Goal: Check status: Check status

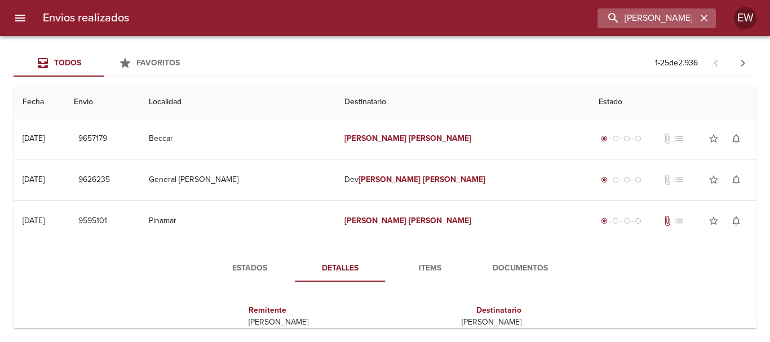
scroll to position [39, 0]
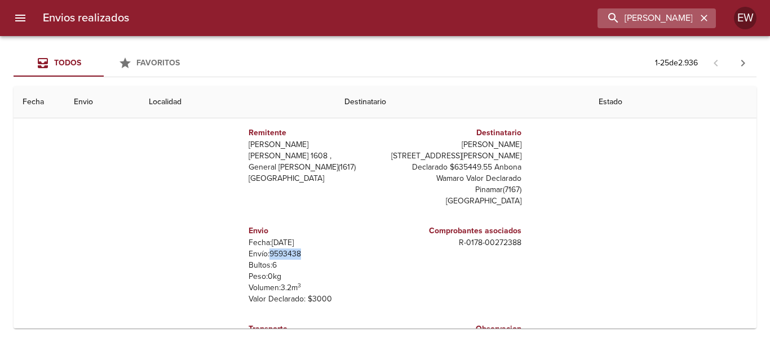
click at [703, 20] on icon "button" at bounding box center [704, 18] width 7 height 7
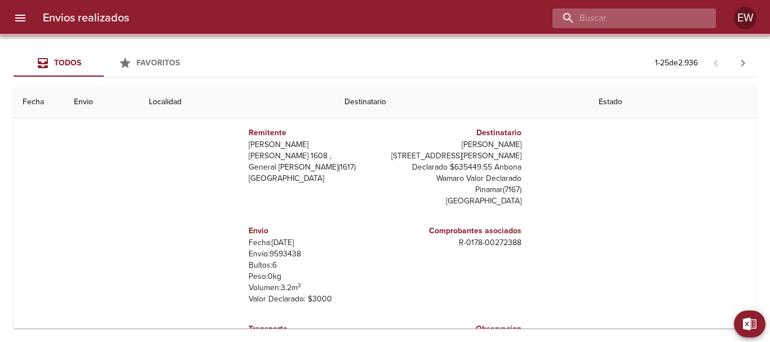
paste input "[PERSON_NAME] [PERSON_NAME]"
type input "[PERSON_NAME] [PERSON_NAME]"
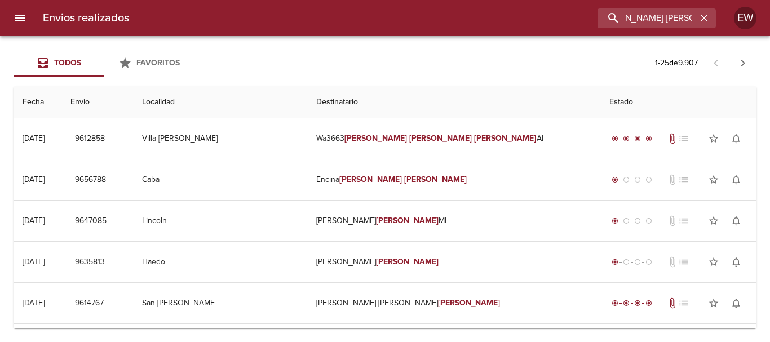
scroll to position [0, 0]
click at [708, 17] on icon "button" at bounding box center [704, 17] width 11 height 11
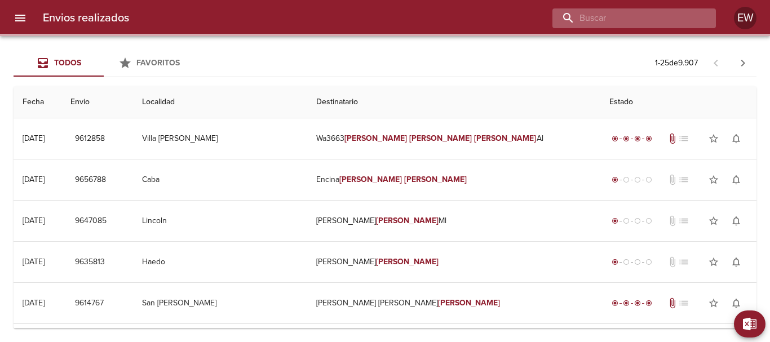
paste input "[PERSON_NAME] [PERSON_NAME]"
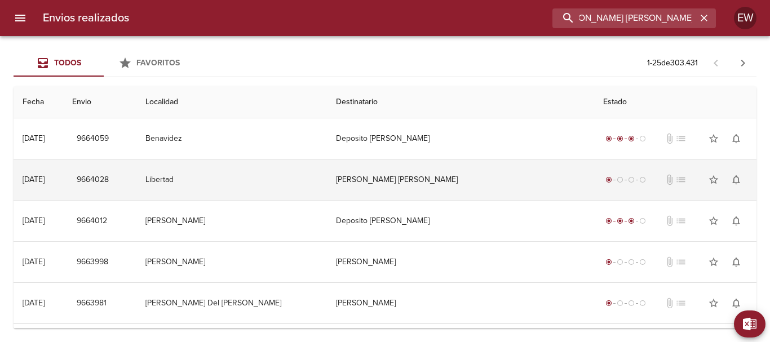
scroll to position [0, 17]
type input "[PERSON_NAME] [PERSON_NAME]"
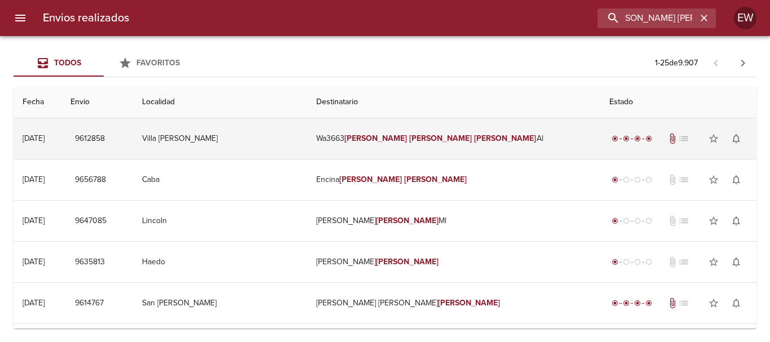
scroll to position [0, 0]
click at [456, 150] on td "Wa3663 [PERSON_NAME] Al" at bounding box center [453, 138] width 293 height 41
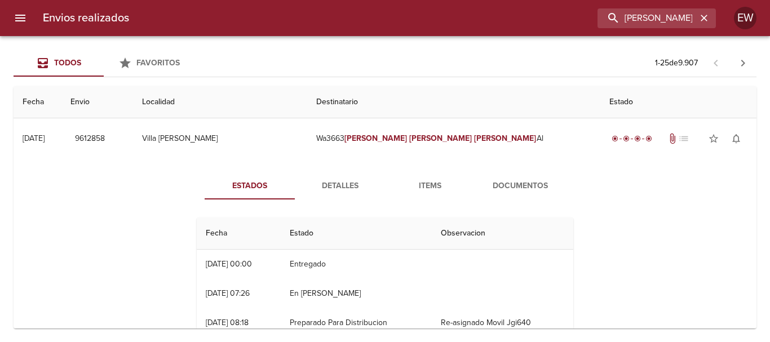
click at [509, 189] on span "Documentos" at bounding box center [520, 186] width 77 height 14
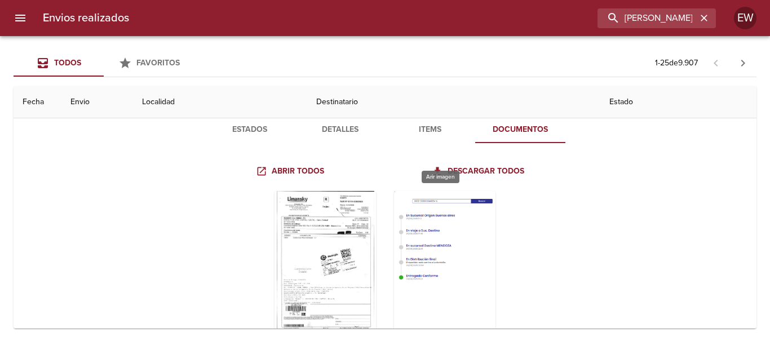
scroll to position [113, 0]
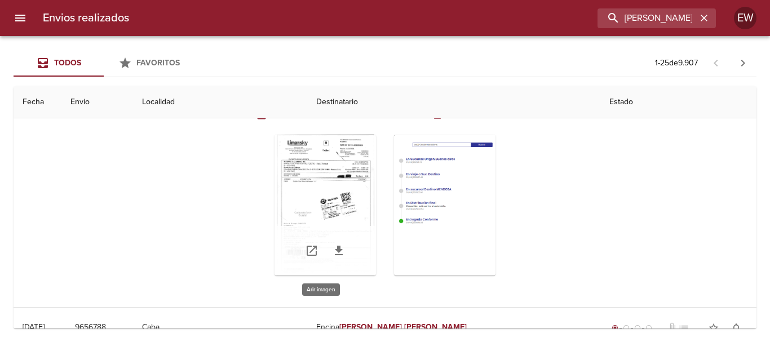
click at [332, 209] on div "Tabla de envíos del cliente" at bounding box center [326, 205] width 102 height 141
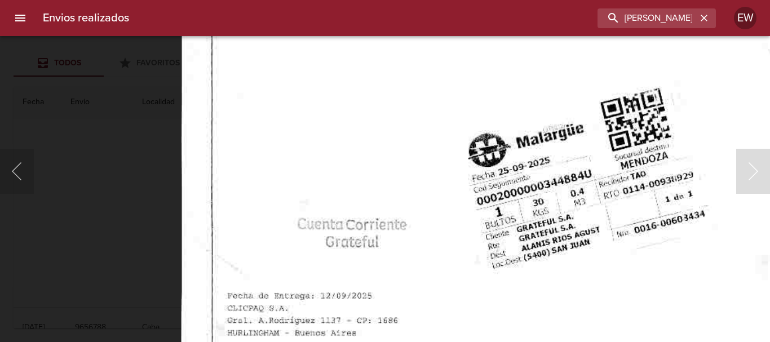
click at [384, 0] on html "Envios realizados [PERSON_NAME] [PERSON_NAME] Todos Favoritos 1 - 25 de 9.907 F…" at bounding box center [385, 0] width 770 height 0
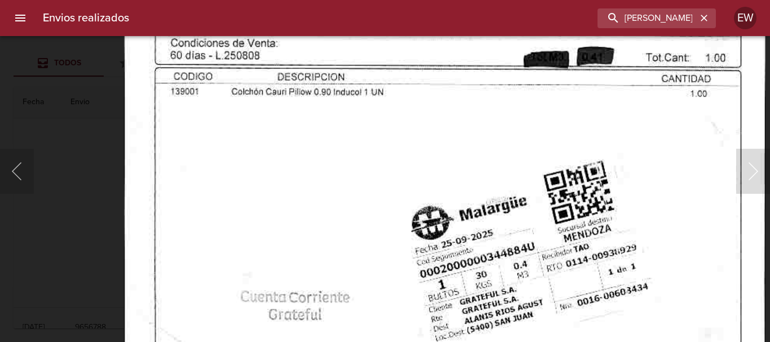
click at [336, 236] on img "Lightbox" at bounding box center [445, 247] width 642 height 926
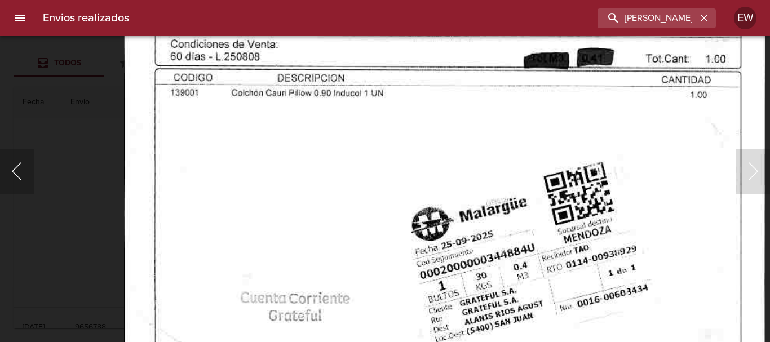
click at [21, 174] on button "Anterior" at bounding box center [17, 171] width 34 height 45
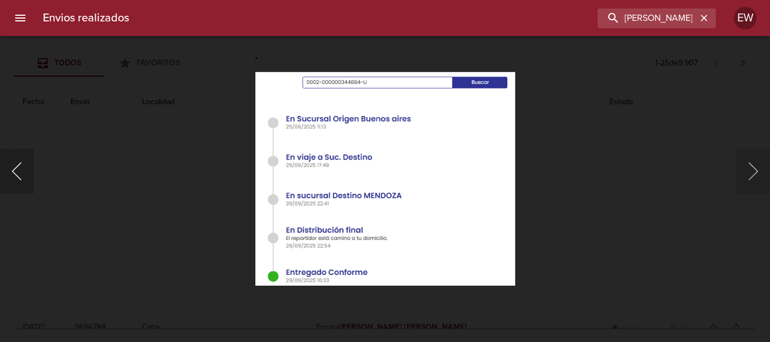
click at [21, 174] on button "Anterior" at bounding box center [17, 171] width 34 height 45
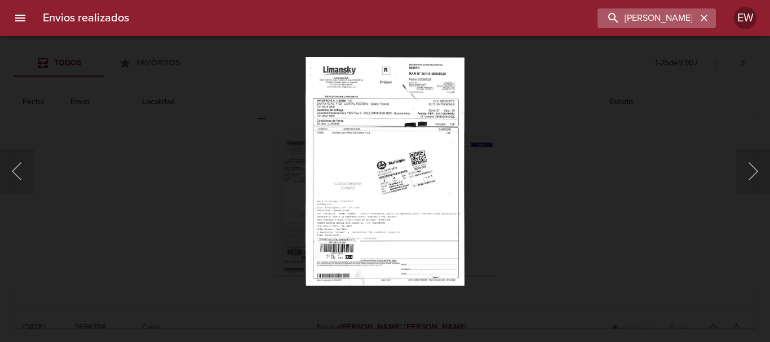
click at [707, 19] on icon "button" at bounding box center [704, 17] width 11 height 11
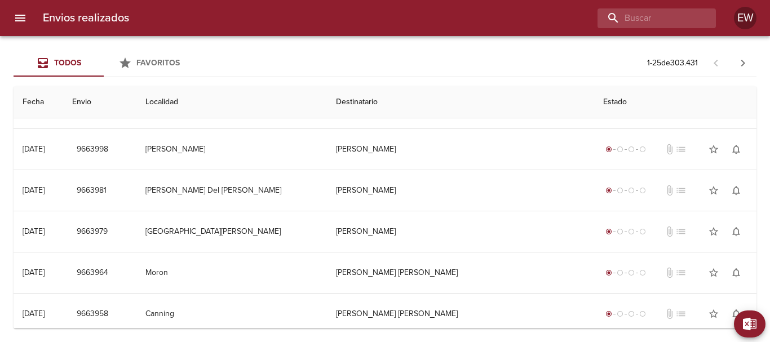
scroll to position [0, 0]
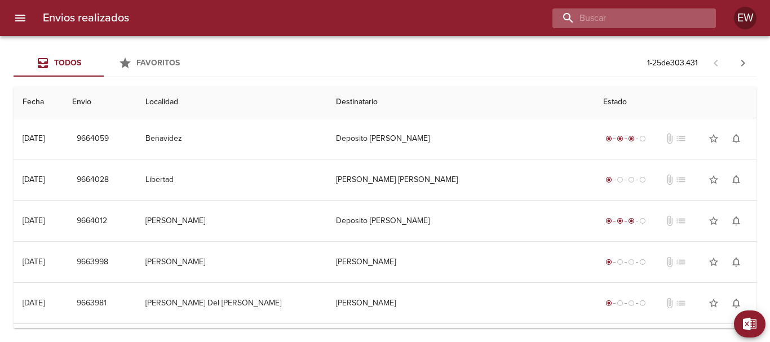
paste input "[PERSON_NAME] [PERSON_NAME]"
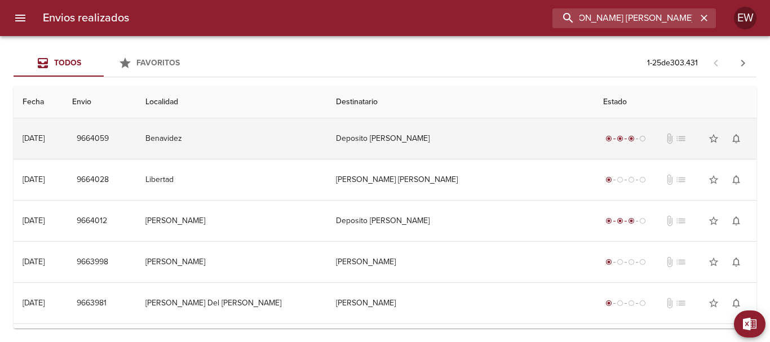
scroll to position [0, 17]
type input "[PERSON_NAME] [PERSON_NAME]"
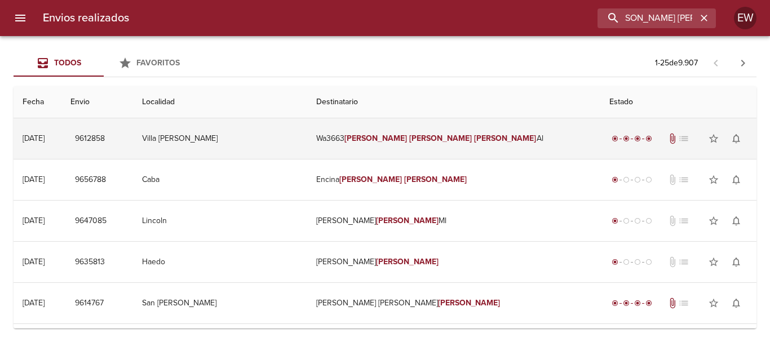
click at [386, 140] on td "Wa3663 [PERSON_NAME] Al" at bounding box center [453, 138] width 293 height 41
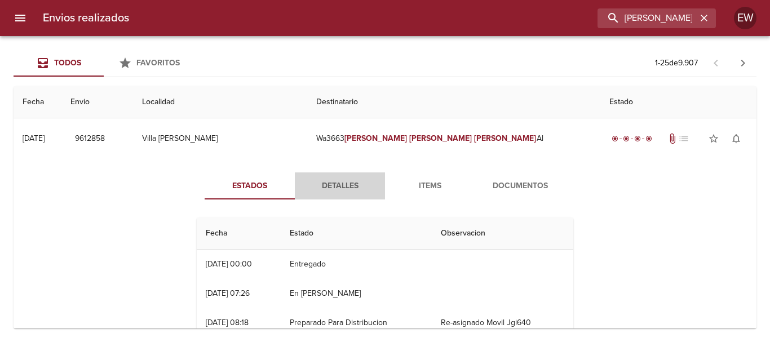
click at [346, 191] on span "Detalles" at bounding box center [340, 186] width 77 height 14
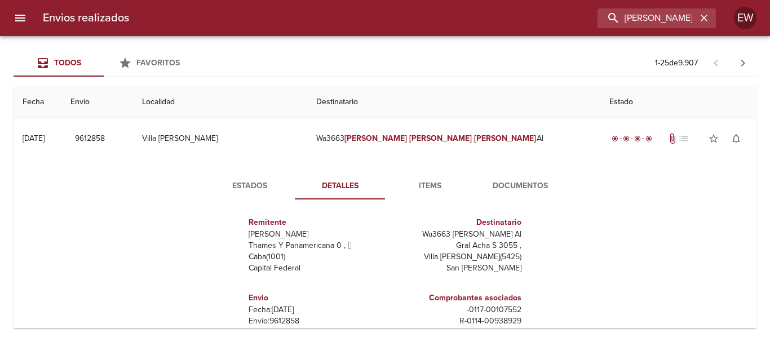
scroll to position [113, 0]
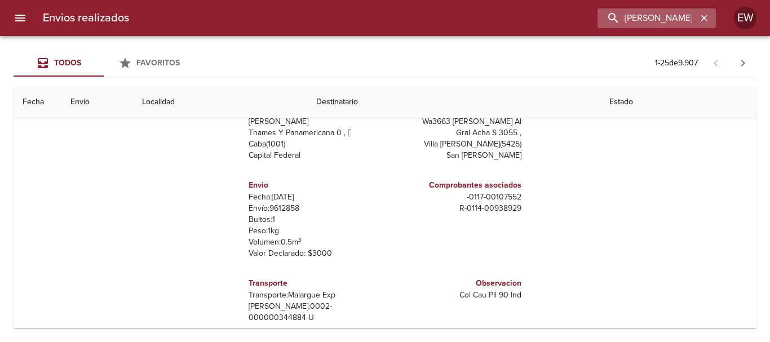
click at [710, 17] on icon "button" at bounding box center [704, 17] width 11 height 11
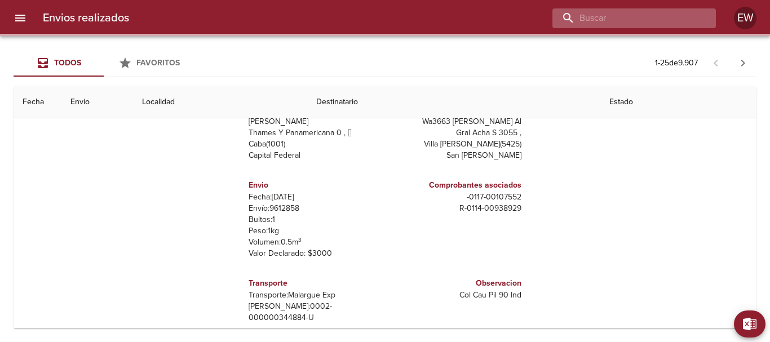
paste input "[PERSON_NAME]"
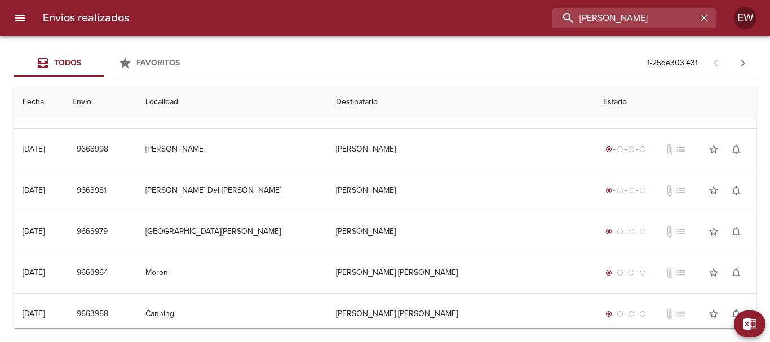
scroll to position [0, 0]
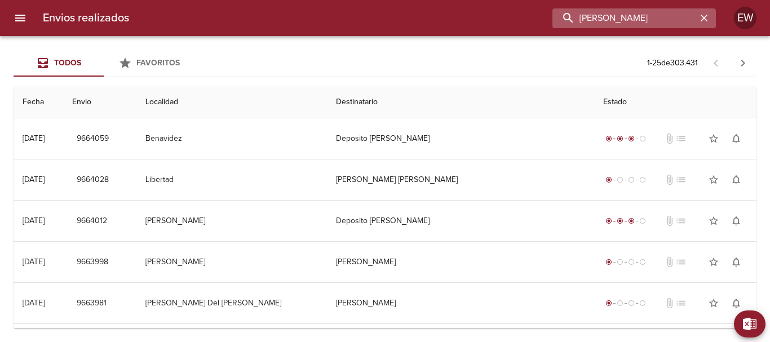
click at [688, 12] on input "[PERSON_NAME]" at bounding box center [625, 18] width 144 height 20
type input "[PERSON_NAME]"
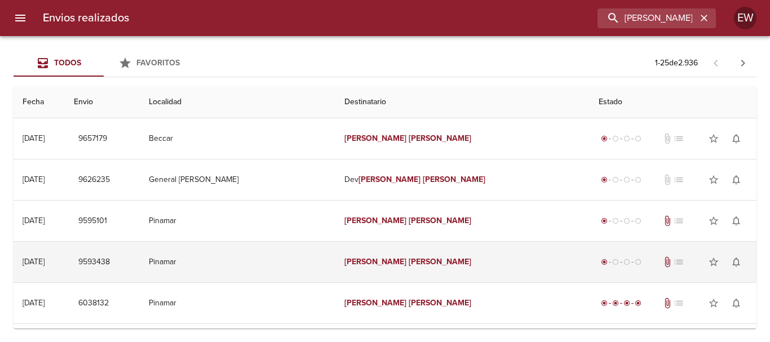
click at [409, 261] on em "[PERSON_NAME]" at bounding box center [440, 262] width 63 height 10
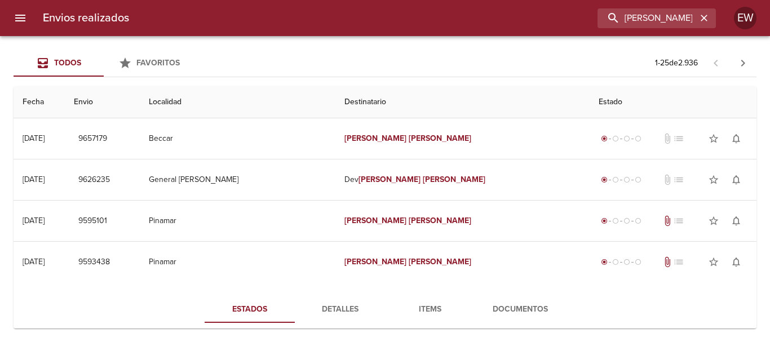
scroll to position [169, 0]
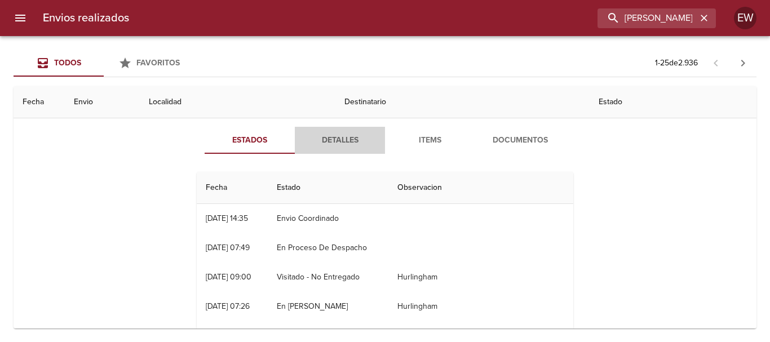
click at [341, 140] on span "Detalles" at bounding box center [340, 141] width 77 height 14
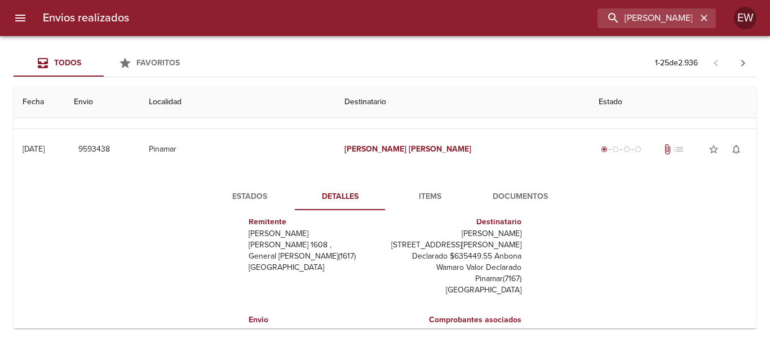
scroll to position [226, 0]
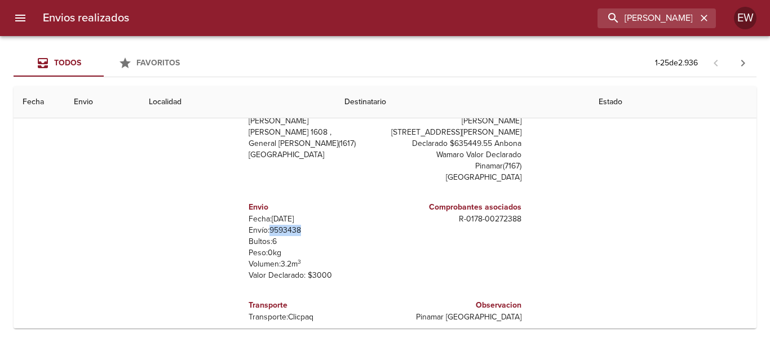
drag, startPoint x: 305, startPoint y: 232, endPoint x: 265, endPoint y: 231, distance: 39.5
click at [265, 231] on p "Envío: 9593438" at bounding box center [315, 230] width 132 height 11
copy p "9593438"
click at [322, 241] on p "Bultos: 6" at bounding box center [315, 241] width 132 height 11
drag, startPoint x: 309, startPoint y: 231, endPoint x: 265, endPoint y: 230, distance: 44.6
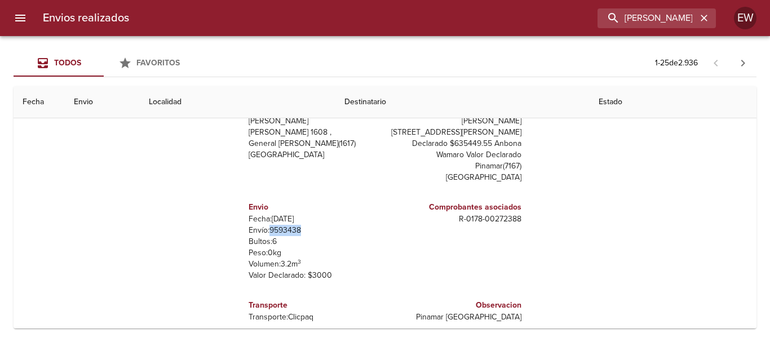
click at [265, 230] on p "Envío: 9593438" at bounding box center [315, 230] width 132 height 11
copy p "9593438"
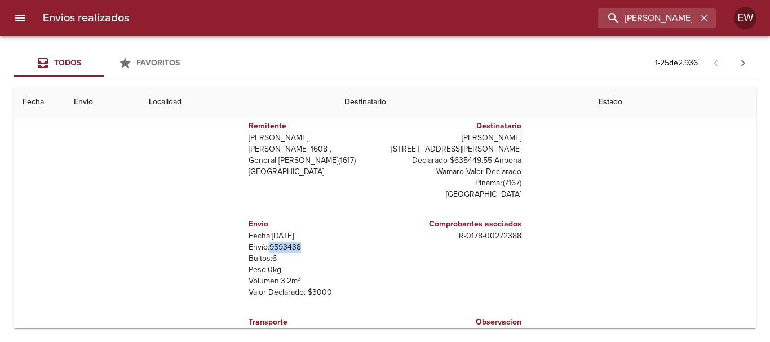
scroll to position [113, 0]
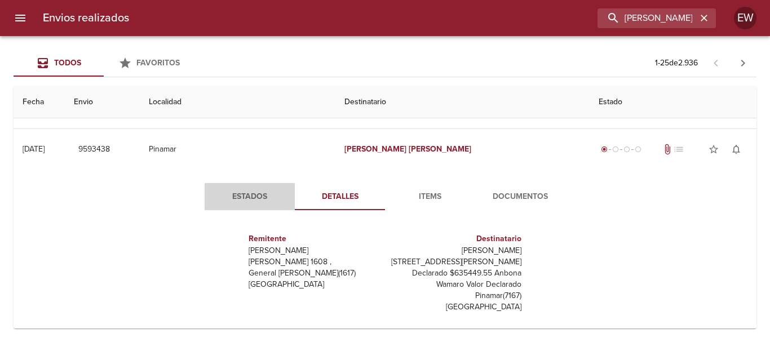
click at [245, 193] on span "Estados" at bounding box center [250, 197] width 77 height 14
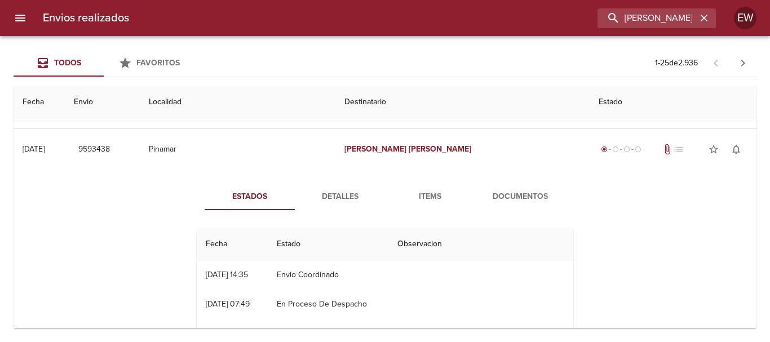
drag, startPoint x: 360, startPoint y: 275, endPoint x: 350, endPoint y: 276, distance: 10.2
click at [298, 276] on td "Envio Coordinado" at bounding box center [328, 275] width 121 height 29
